Goal: Task Accomplishment & Management: Use online tool/utility

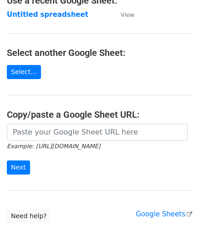
scroll to position [66, 0]
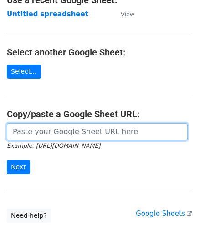
click at [83, 132] on input "url" at bounding box center [97, 131] width 180 height 17
paste input "[URL][DOMAIN_NAME]"
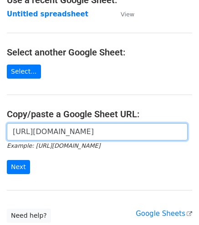
scroll to position [0, 197]
type input "[URL][DOMAIN_NAME]"
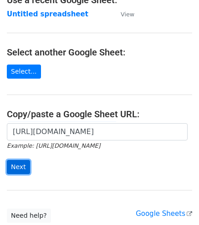
click at [14, 163] on input "Next" at bounding box center [18, 167] width 23 height 14
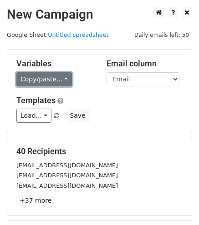
click at [29, 83] on link "Copy/paste..." at bounding box center [43, 79] width 55 height 14
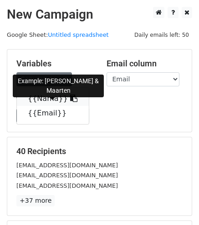
click at [46, 99] on link "{{Nama}}" at bounding box center [53, 98] width 72 height 15
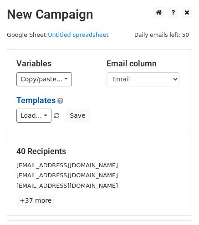
scroll to position [126, 0]
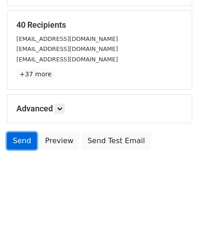
click at [18, 140] on link "Send" at bounding box center [22, 140] width 30 height 17
